Goal: Task Accomplishment & Management: Use online tool/utility

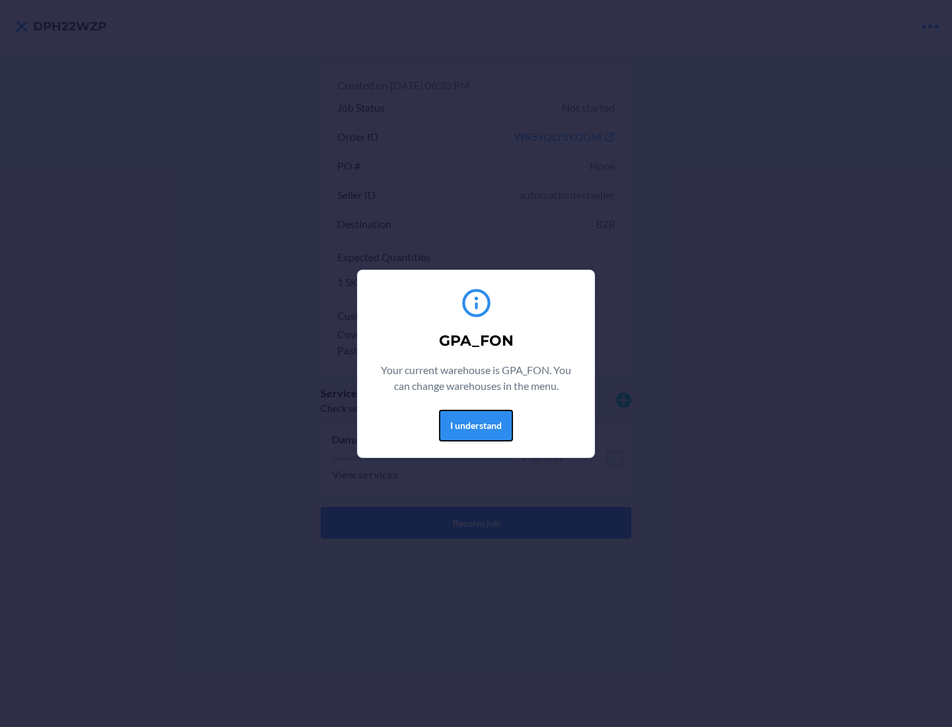
click at [475, 425] on button "I understand" at bounding box center [476, 426] width 74 height 32
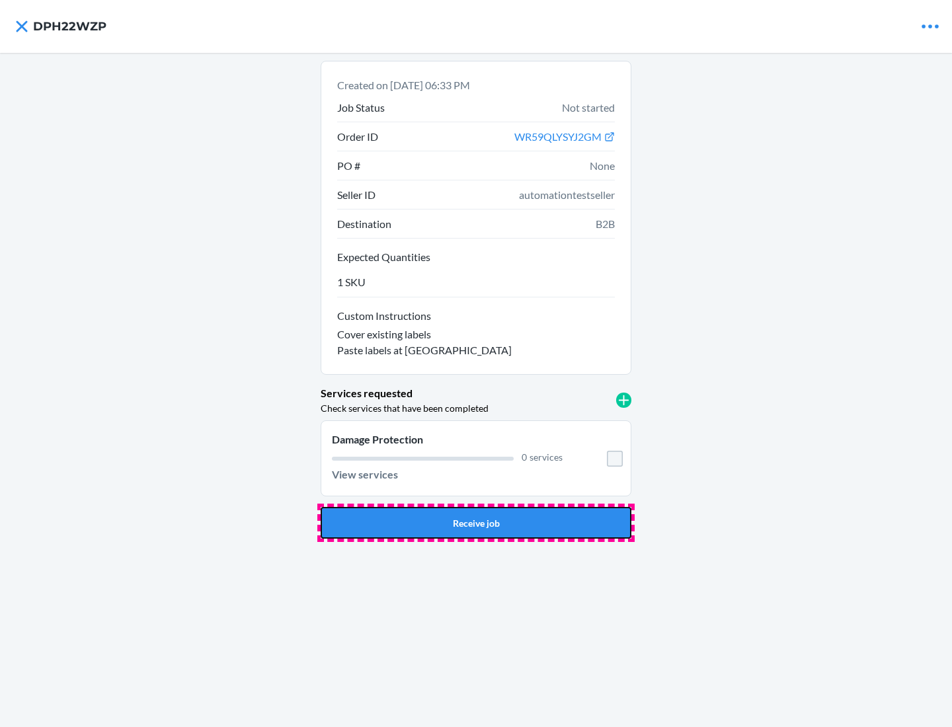
click at [476, 523] on button "Receive job" at bounding box center [476, 523] width 311 height 32
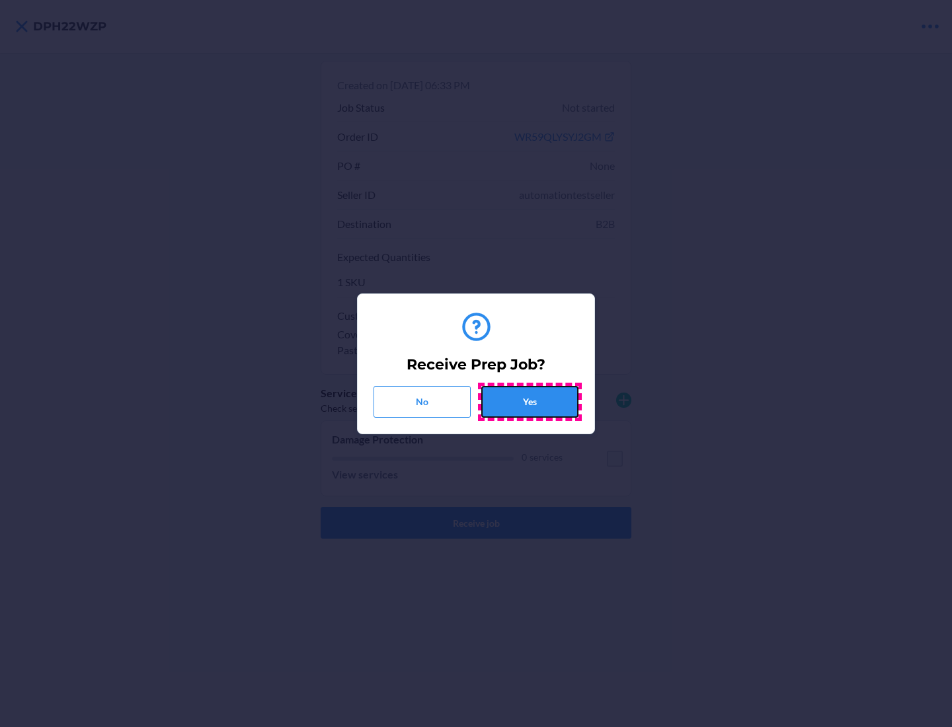
click at [530, 401] on button "Yes" at bounding box center [529, 402] width 97 height 32
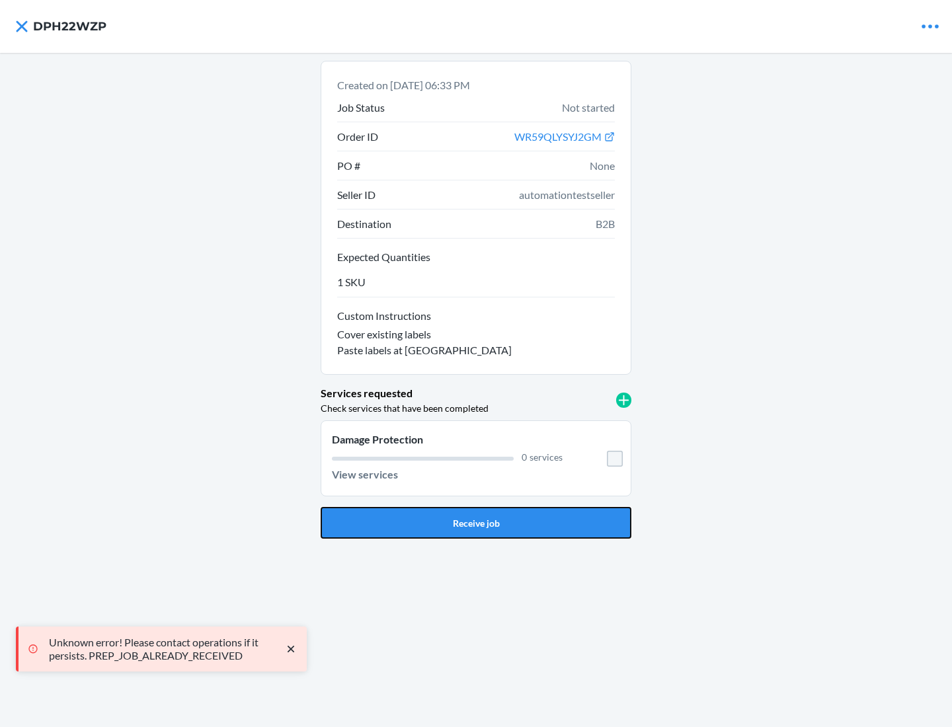
click at [476, 523] on button "Receive job" at bounding box center [476, 523] width 311 height 32
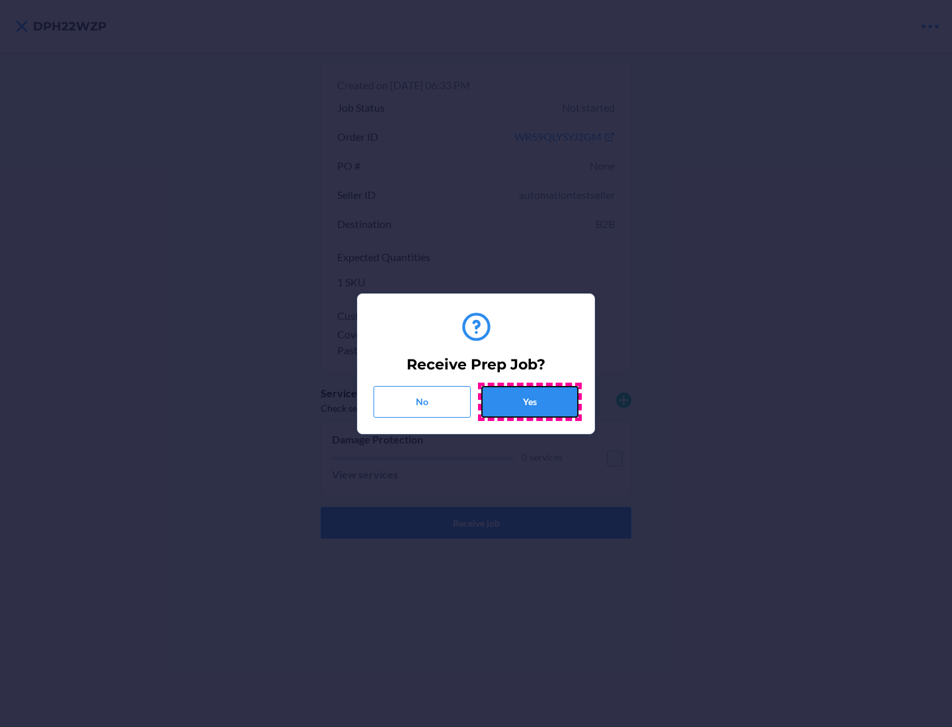
click at [530, 401] on button "Yes" at bounding box center [529, 402] width 97 height 32
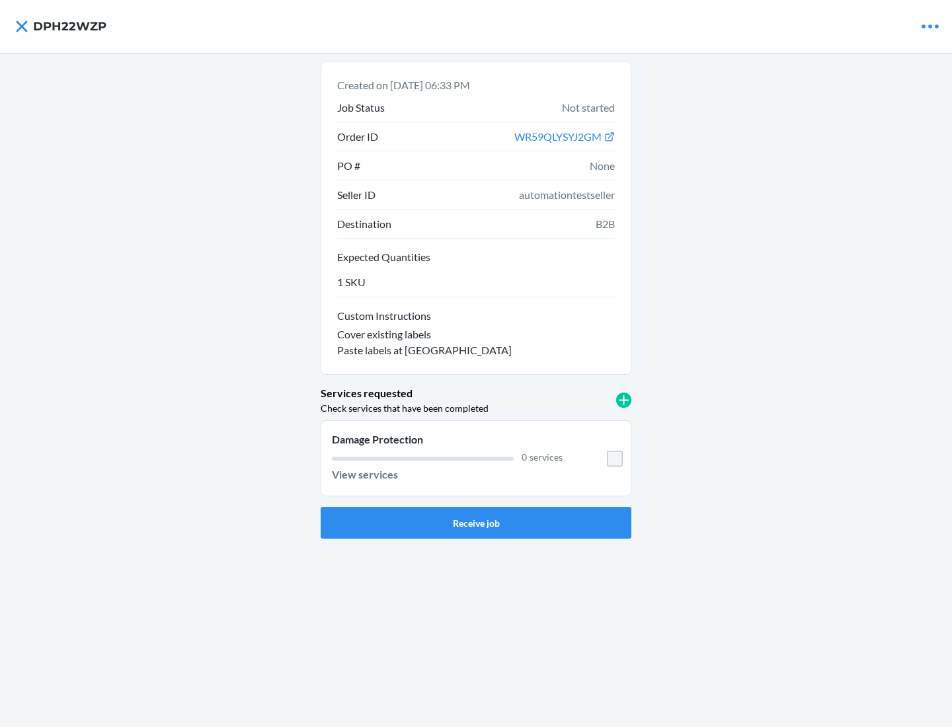
click at [69, 26] on h4 "DPH22WZP" at bounding box center [69, 26] width 73 height 17
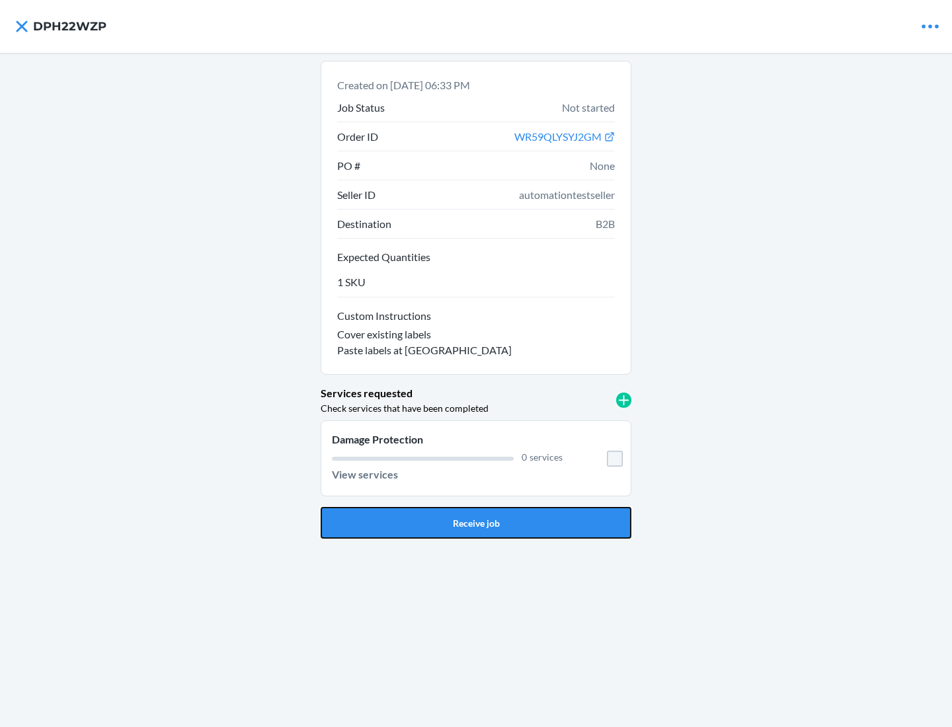
click at [476, 523] on button "Receive job" at bounding box center [476, 523] width 311 height 32
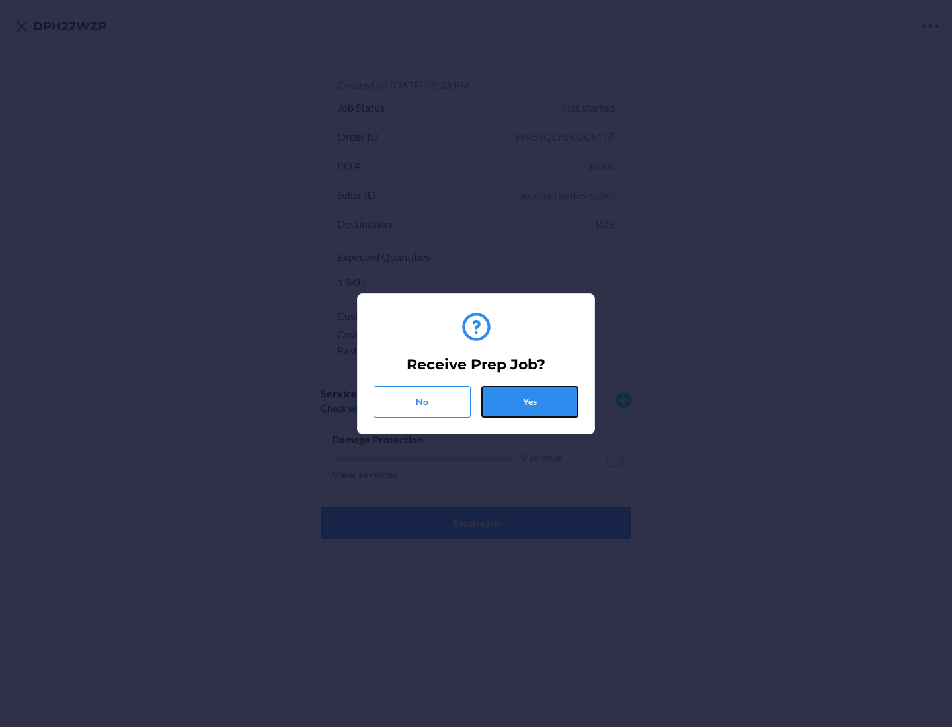
click at [530, 401] on button "Yes" at bounding box center [529, 402] width 97 height 32
